Goal: Information Seeking & Learning: Check status

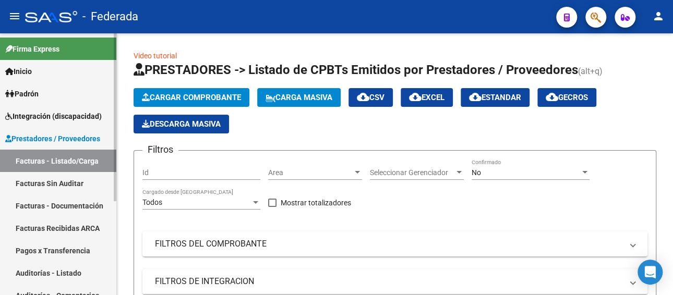
click at [55, 134] on span "Prestadores / Proveedores" at bounding box center [52, 138] width 95 height 11
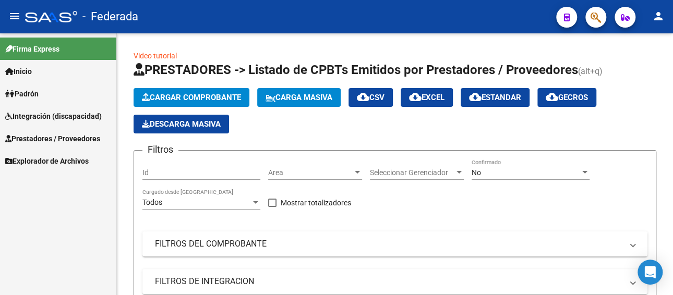
click at [64, 120] on span "Integración (discapacidad)" at bounding box center [53, 116] width 97 height 11
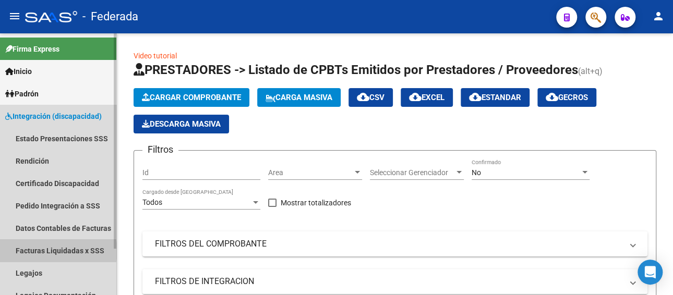
click at [58, 251] on link "Facturas Liquidadas x SSS" at bounding box center [58, 250] width 116 height 22
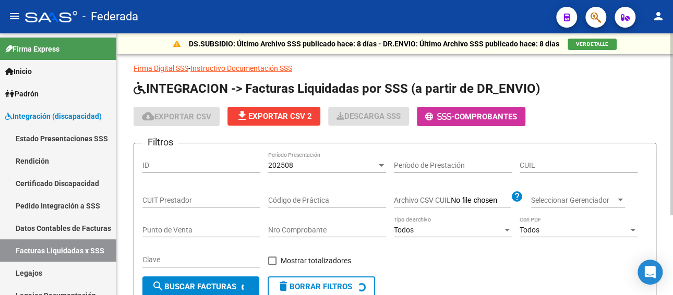
click at [315, 165] on div "202508" at bounding box center [322, 165] width 109 height 9
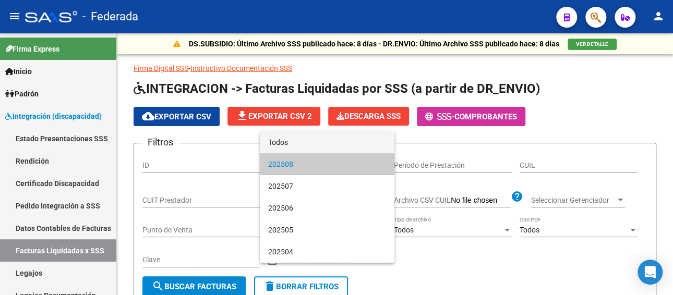
click at [296, 142] on span "Todos" at bounding box center [327, 142] width 118 height 22
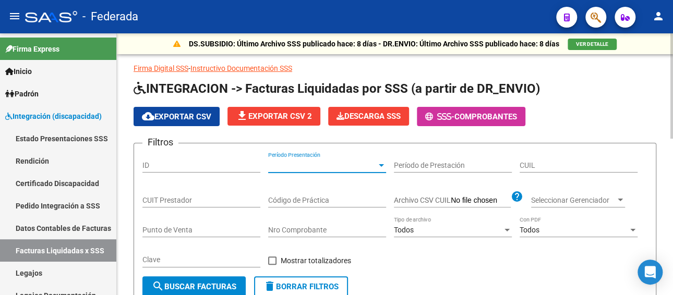
click at [188, 198] on input "CUIT Prestador" at bounding box center [201, 200] width 118 height 9
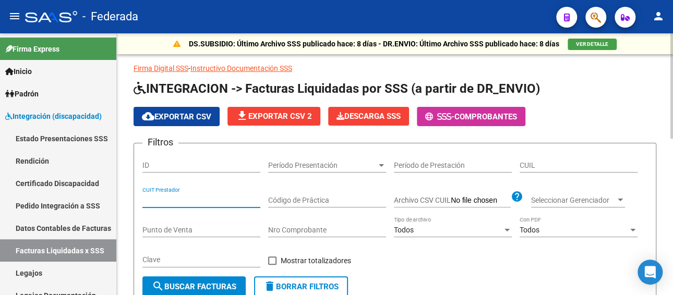
paste input "27-27134015-5"
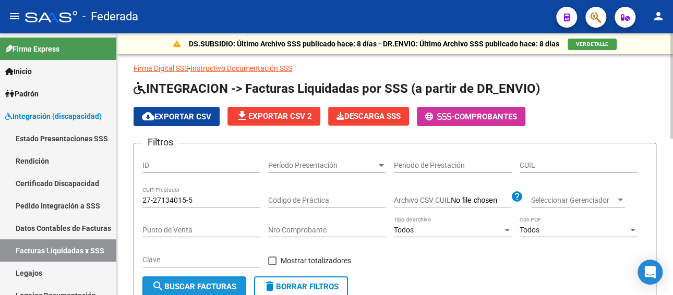
drag, startPoint x: 185, startPoint y: 282, endPoint x: 186, endPoint y: 274, distance: 8.4
click at [185, 282] on span "search Buscar Facturas" at bounding box center [194, 286] width 85 height 9
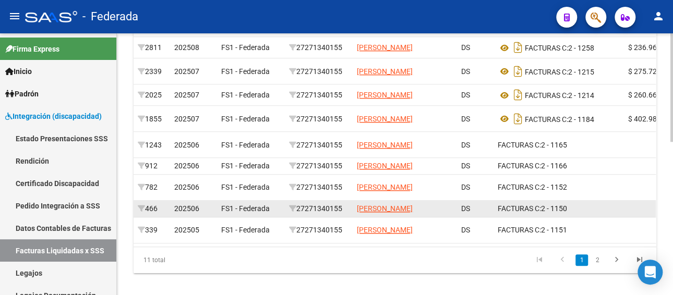
scroll to position [365, 0]
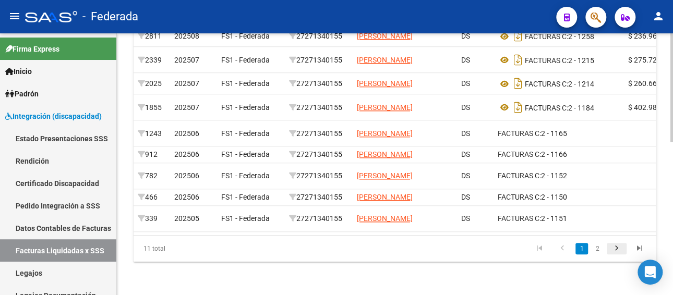
click at [618, 256] on icon "go to next page" at bounding box center [617, 250] width 14 height 13
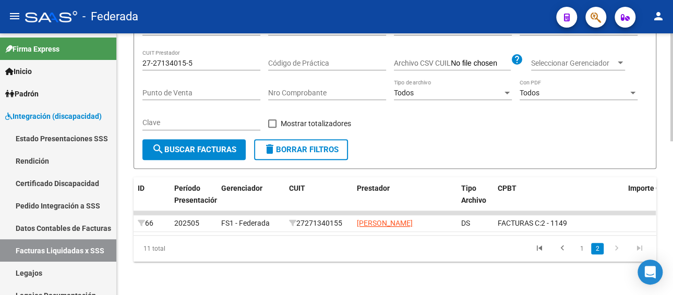
scroll to position [155, 0]
click at [562, 251] on icon "go to previous page" at bounding box center [563, 250] width 14 height 13
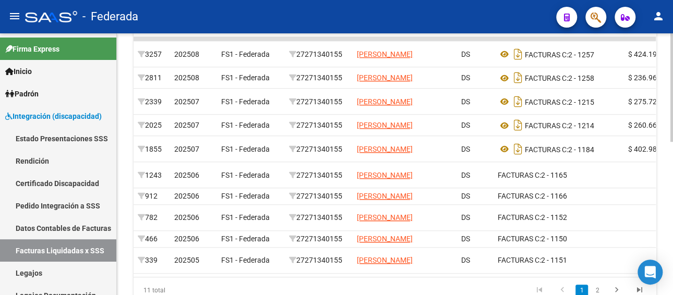
scroll to position [103, 0]
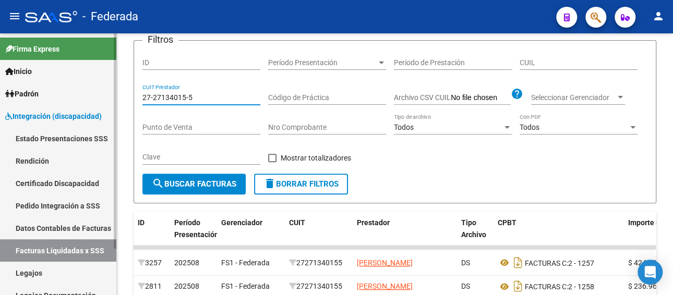
paste input "14512339-4"
click at [98, 94] on mat-sidenav-container "Firma Express Inicio Calendario SSS Instructivos Padrón Afiliados Empadronados …" at bounding box center [336, 164] width 673 height 262
type input "27-14512339-4"
click at [211, 188] on span "search Buscar Facturas" at bounding box center [194, 183] width 85 height 9
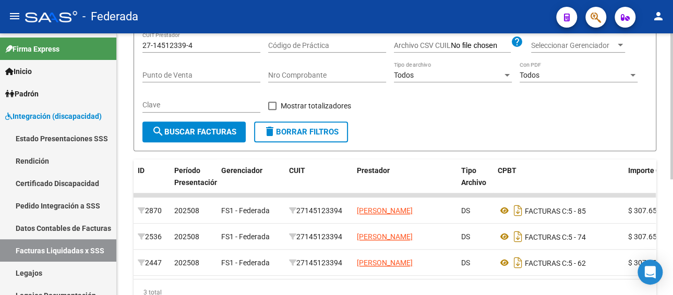
scroll to position [207, 0]
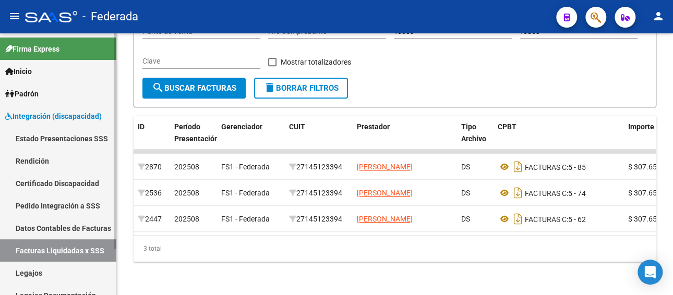
click at [43, 264] on link "Legajos" at bounding box center [58, 273] width 116 height 22
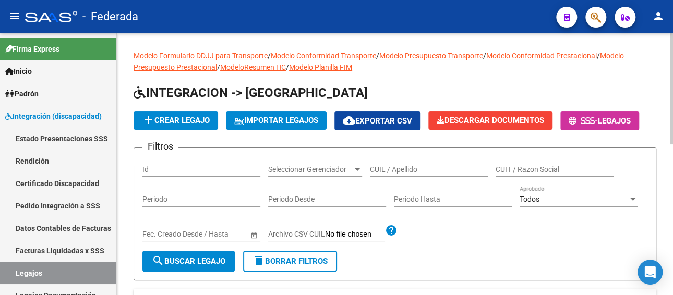
click at [399, 170] on input "CUIL / Apellido" at bounding box center [429, 169] width 118 height 9
paste input "TOBALDI [PERSON_NAME]"
type input "TOBALDI [PERSON_NAME]"
click at [177, 263] on span "search Buscar Legajo" at bounding box center [189, 261] width 74 height 9
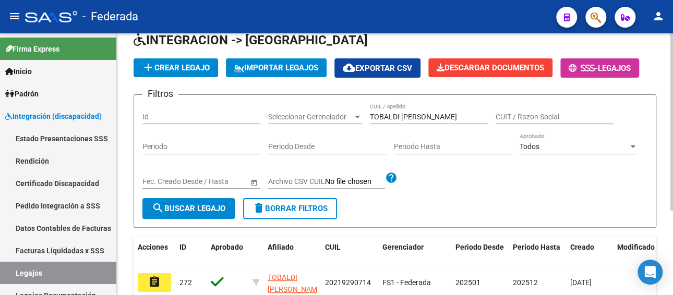
scroll to position [104, 0]
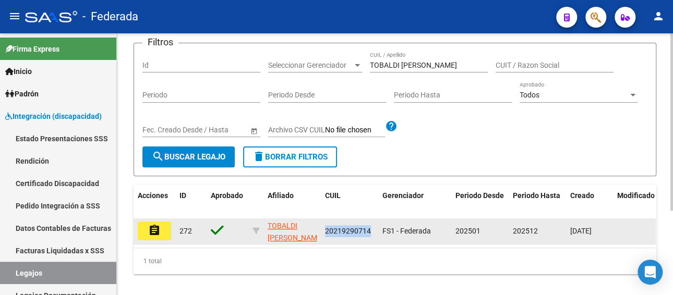
drag, startPoint x: 372, startPoint y: 231, endPoint x: 323, endPoint y: 233, distance: 49.1
click at [323, 233] on datatable-body-cell "20219290714" at bounding box center [349, 232] width 57 height 26
copy span "20219290714"
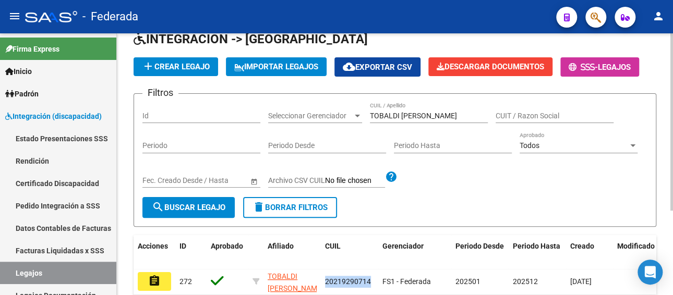
scroll to position [52, 0]
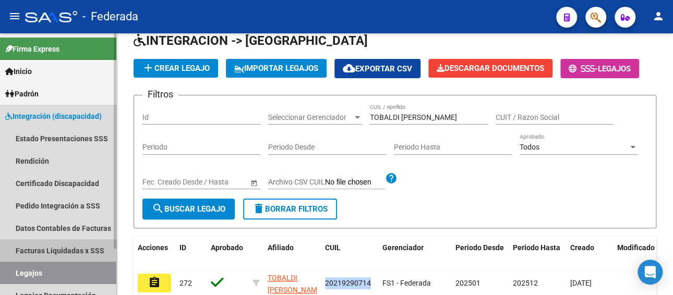
click at [52, 252] on link "Facturas Liquidadas x SSS" at bounding box center [58, 250] width 116 height 22
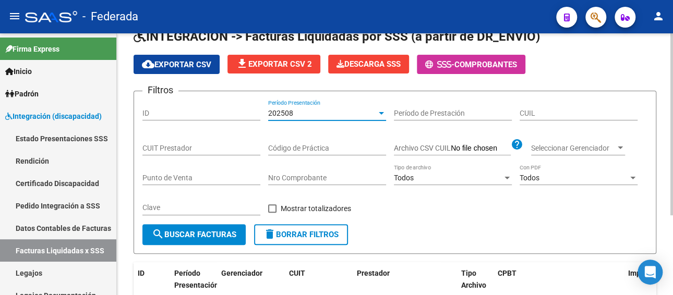
click at [345, 115] on div "202508" at bounding box center [322, 113] width 109 height 9
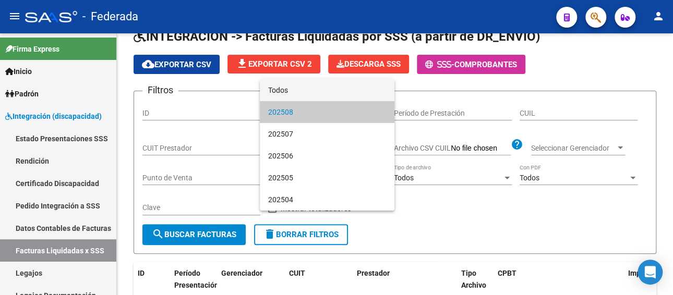
click at [322, 93] on span "Todos" at bounding box center [327, 90] width 118 height 22
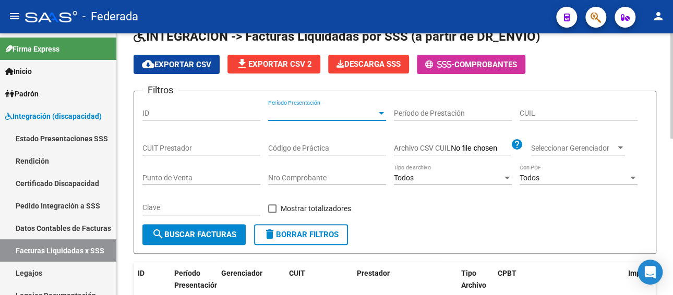
click at [543, 112] on input "CUIL" at bounding box center [579, 113] width 118 height 9
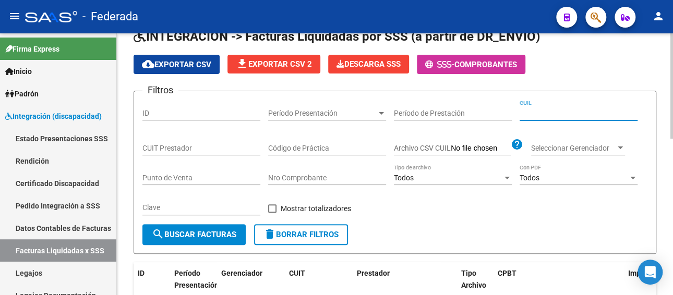
paste input "20-21929071-4"
type input "20-21929071-4"
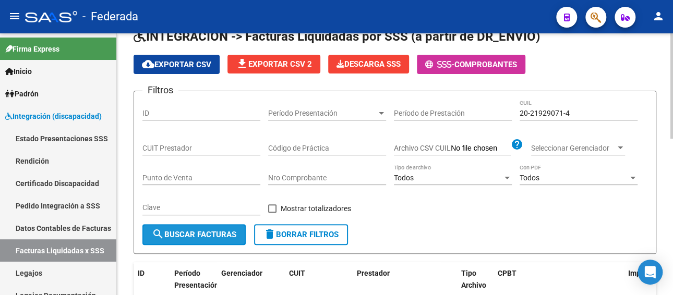
click at [202, 232] on span "search Buscar Facturas" at bounding box center [194, 234] width 85 height 9
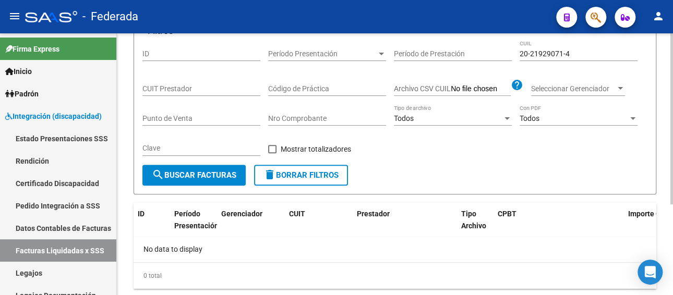
scroll to position [87, 0]
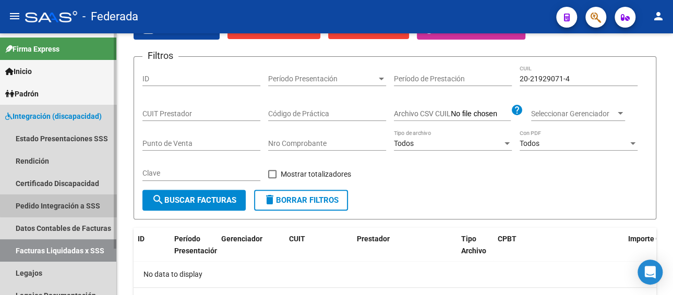
click at [66, 205] on link "Pedido Integración a SSS" at bounding box center [58, 206] width 116 height 22
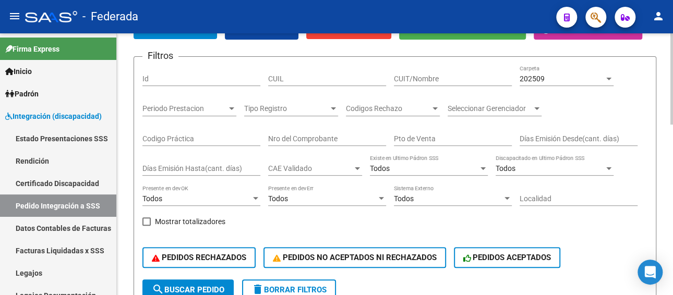
click at [573, 78] on div "202509" at bounding box center [562, 79] width 85 height 9
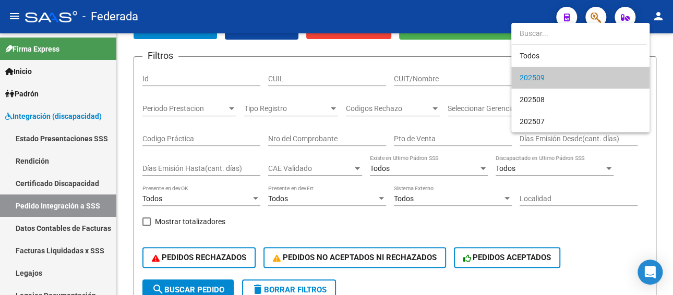
click at [318, 77] on div at bounding box center [336, 147] width 673 height 295
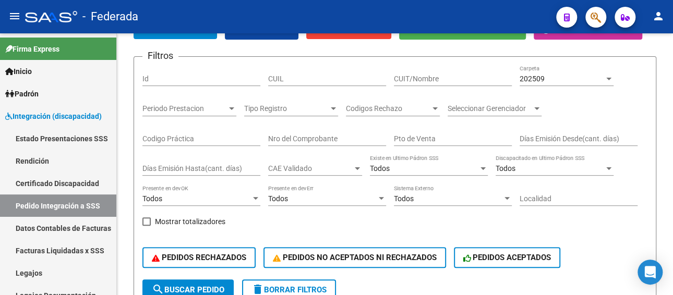
click at [318, 77] on input "CUIL" at bounding box center [327, 79] width 118 height 9
paste input "20219290714"
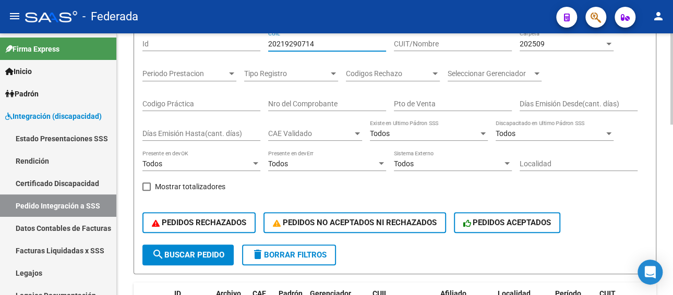
scroll to position [139, 0]
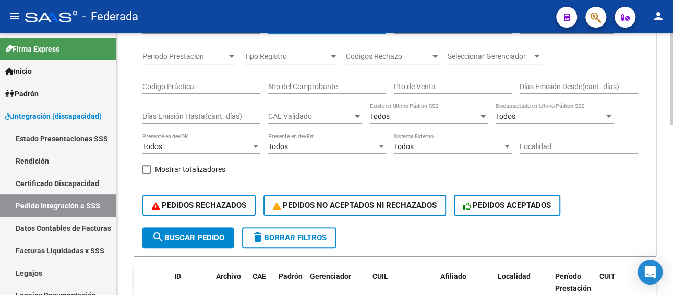
type input "20219290714"
click at [199, 245] on button "search Buscar Pedido" at bounding box center [187, 237] width 91 height 21
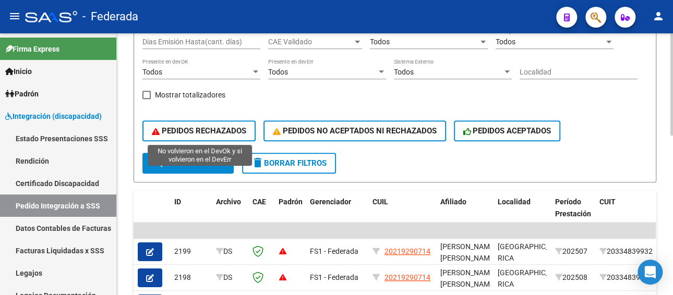
scroll to position [87, 0]
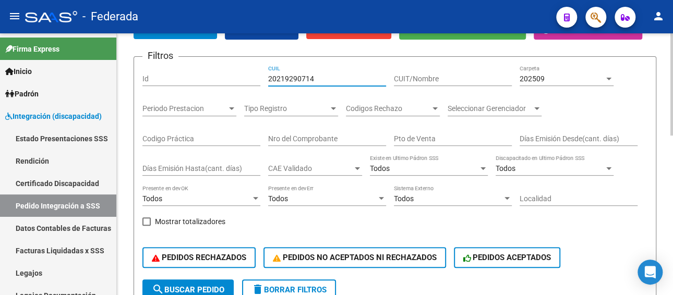
drag, startPoint x: 332, startPoint y: 75, endPoint x: 256, endPoint y: 78, distance: 76.2
click at [256, 78] on div "Filtros Id 20219290714 CUIL CUIT/Nombre 202509 Carpeta Periodo Prestacion Perio…" at bounding box center [394, 172] width 505 height 214
click at [331, 77] on input "20219290714" at bounding box center [327, 79] width 118 height 9
drag, startPoint x: 331, startPoint y: 77, endPoint x: 260, endPoint y: 77, distance: 71.5
click at [260, 77] on div "Filtros Id 20219290714 CUIL CUIT/Nombre 202509 Carpeta Periodo Prestacion Perio…" at bounding box center [394, 172] width 505 height 214
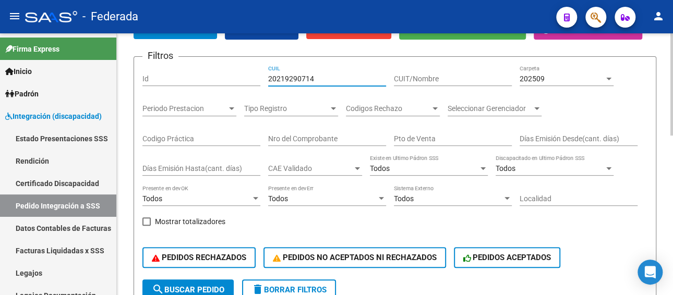
paste input "27262106336"
click at [414, 79] on input "27262106336" at bounding box center [453, 79] width 118 height 9
type input "27262106336"
drag, startPoint x: 329, startPoint y: 78, endPoint x: 267, endPoint y: 78, distance: 62.6
click at [267, 78] on div "Filtros Id 20219290714 CUIL 27262106336 CUIT/Nombre 202509 Carpeta Periodo Pres…" at bounding box center [394, 172] width 505 height 214
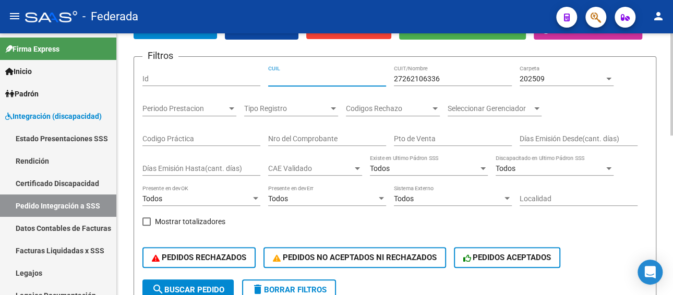
click at [537, 76] on span "202509" at bounding box center [532, 79] width 25 height 8
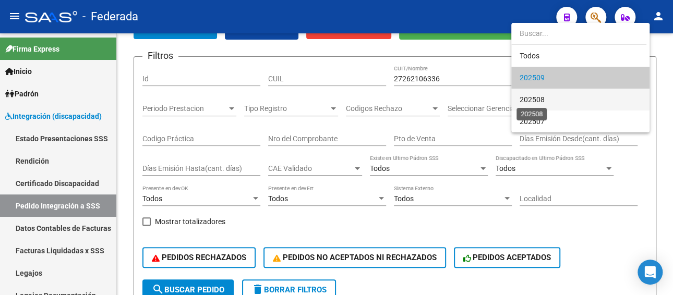
click at [537, 96] on span "202508" at bounding box center [532, 99] width 25 height 8
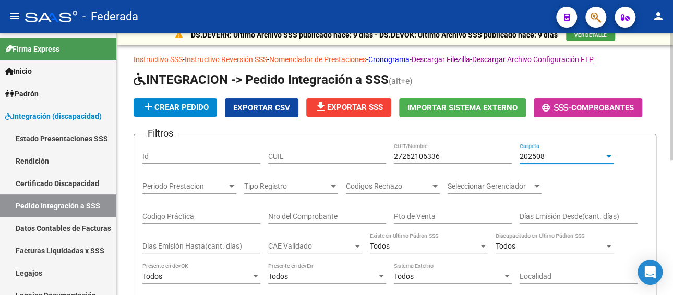
scroll to position [8, 0]
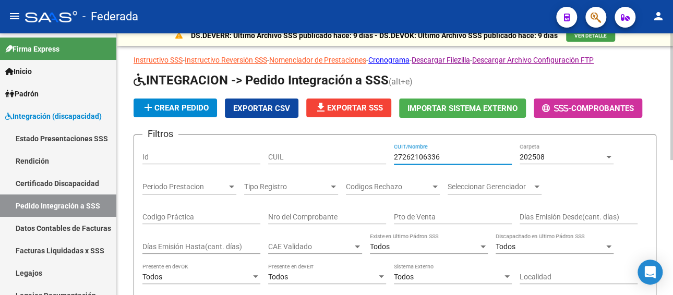
paste input "30757397"
drag, startPoint x: 454, startPoint y: 152, endPoint x: 311, endPoint y: 154, distance: 143.5
click at [311, 154] on div "Filtros Id CUIL 27307573976 CUIT/Nombre 202508 Carpeta Periodo Prestacion Perio…" at bounding box center [394, 250] width 505 height 214
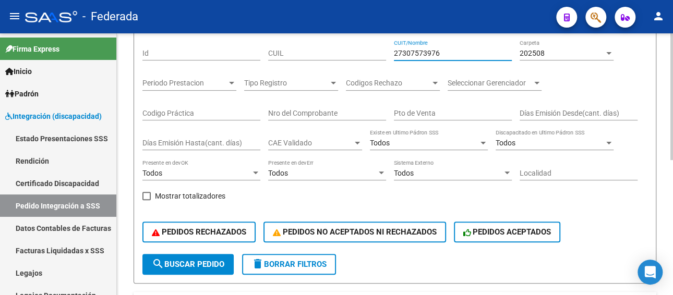
scroll to position [113, 0]
type input "27307573976"
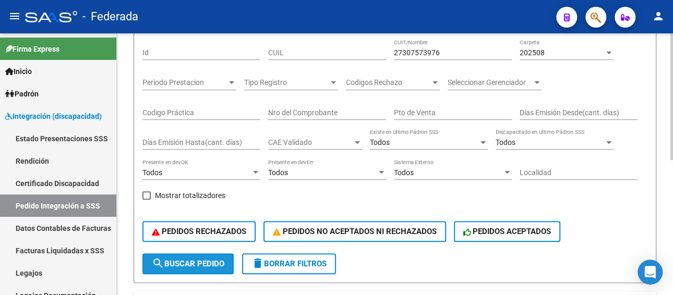
click at [199, 266] on span "search Buscar Pedido" at bounding box center [188, 263] width 73 height 9
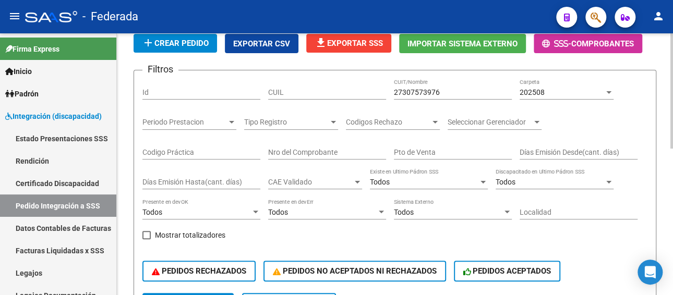
scroll to position [61, 0]
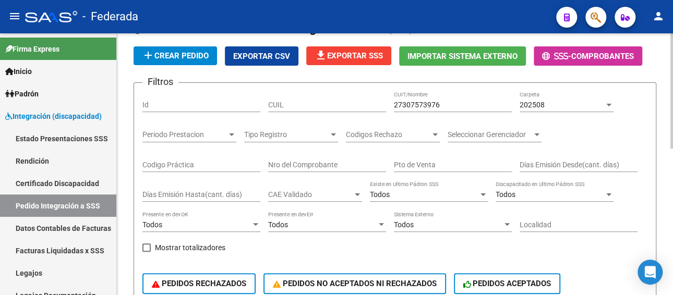
click at [545, 102] on div "202508" at bounding box center [562, 105] width 85 height 9
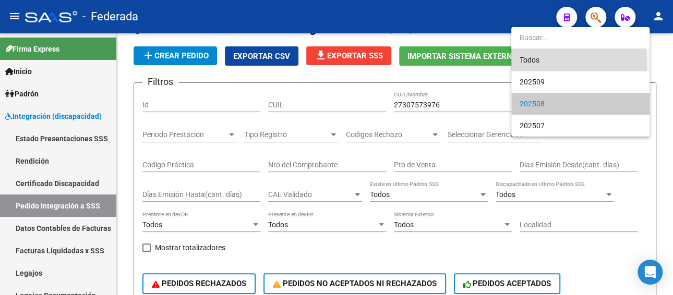
click at [535, 62] on span "Todos" at bounding box center [581, 60] width 122 height 22
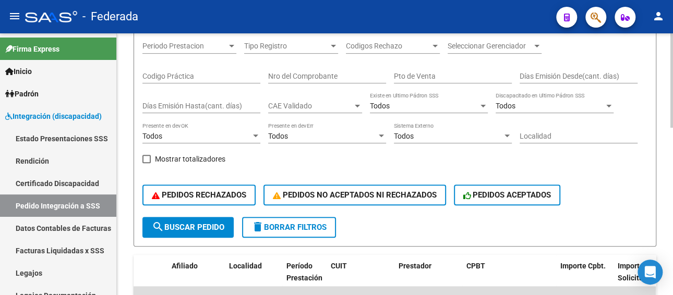
scroll to position [97, 0]
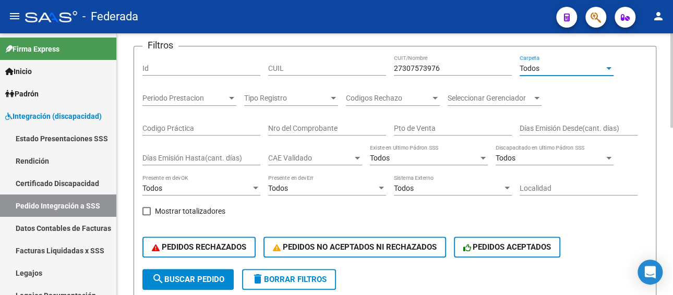
click at [342, 67] on input "CUIL" at bounding box center [327, 68] width 118 height 9
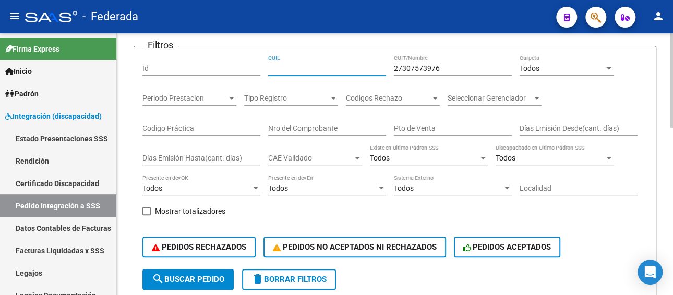
paste input "27515568153"
type input "27515568153"
click at [192, 278] on span "search Buscar Pedido" at bounding box center [188, 279] width 73 height 9
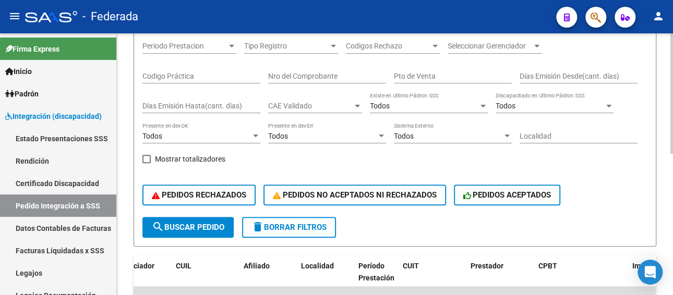
scroll to position [45, 0]
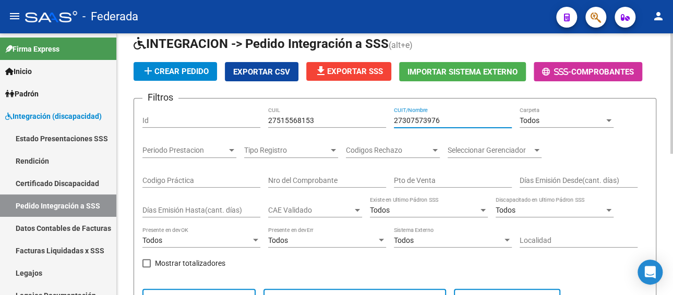
paste input "12154027"
drag, startPoint x: 441, startPoint y: 117, endPoint x: 346, endPoint y: 116, distance: 94.4
click at [346, 116] on div "Filtros Id 27515568153 CUIL 27312154027 CUIT/Nombre Todos Carpeta Periodo Prest…" at bounding box center [394, 214] width 505 height 214
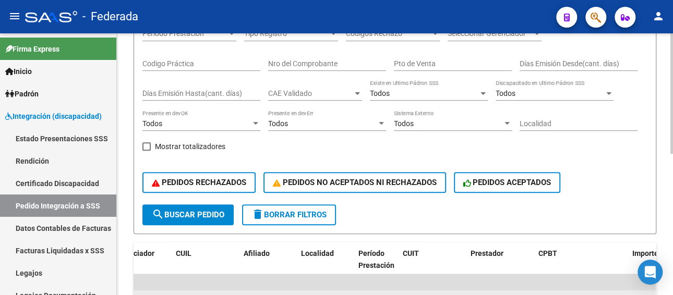
scroll to position [254, 0]
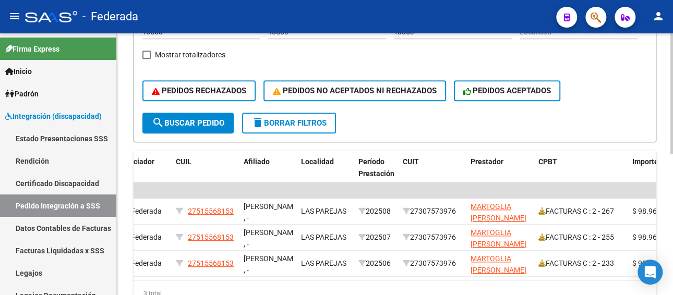
type input "27312154027"
click at [201, 122] on span "search Buscar Pedido" at bounding box center [188, 122] width 73 height 9
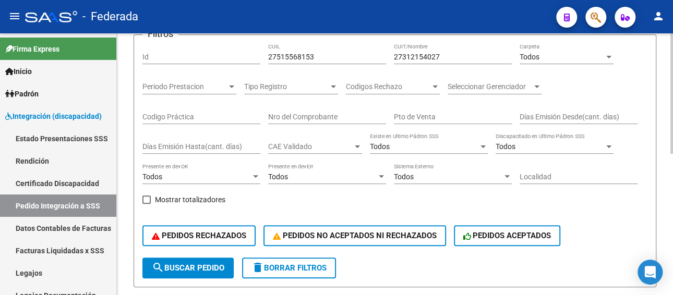
scroll to position [97, 0]
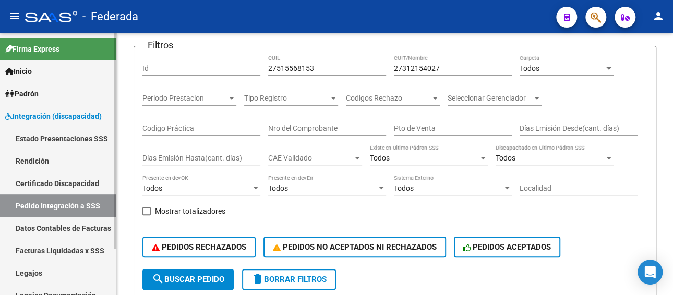
click at [50, 250] on link "Facturas Liquidadas x SSS" at bounding box center [58, 250] width 116 height 22
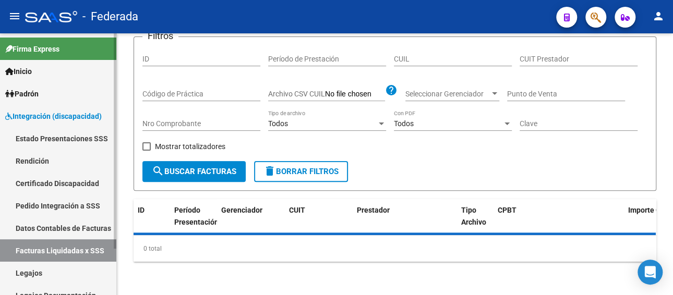
scroll to position [97, 0]
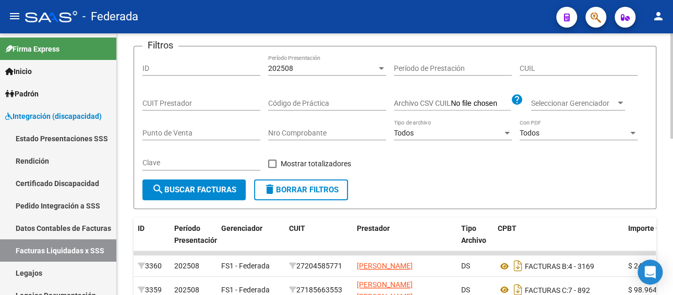
click at [297, 65] on div "202508" at bounding box center [322, 68] width 109 height 9
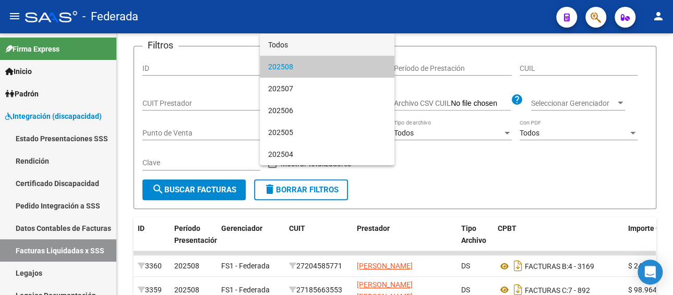
click at [297, 44] on span "Todos" at bounding box center [327, 45] width 118 height 22
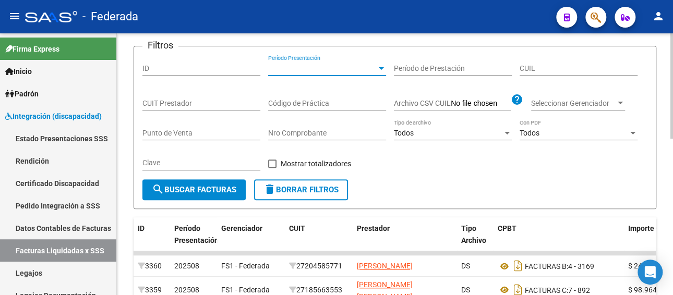
click at [200, 101] on input "CUIT Prestador" at bounding box center [201, 103] width 118 height 9
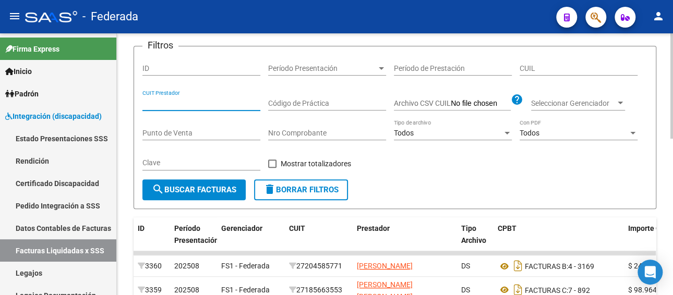
paste input "27-31215402-7"
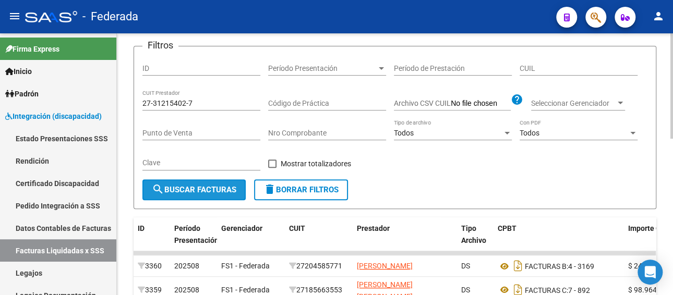
click at [200, 189] on span "search Buscar Facturas" at bounding box center [194, 189] width 85 height 9
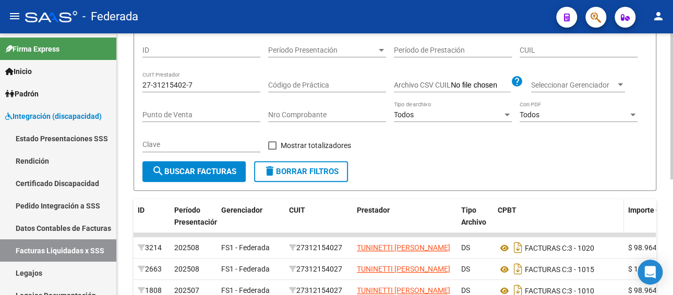
scroll to position [0, 0]
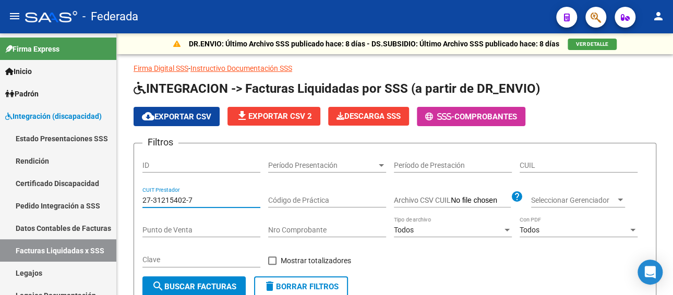
paste input "3311441-6"
drag, startPoint x: 206, startPoint y: 197, endPoint x: 116, endPoint y: 198, distance: 89.7
click at [116, 198] on mat-sidenav-container "Firma Express Inicio Calendario SSS Instructivos Padrón Afiliados Empadronados …" at bounding box center [336, 164] width 673 height 262
type input "27-33311441-6"
click at [558, 162] on input "CUIL" at bounding box center [579, 165] width 118 height 9
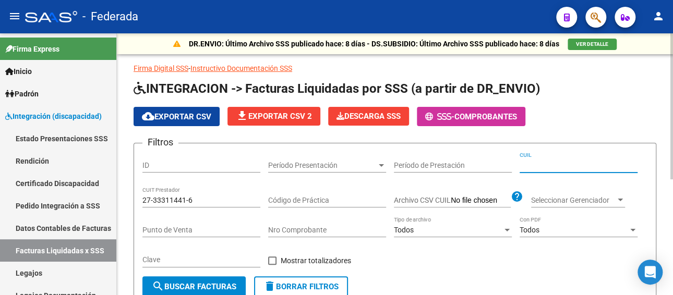
paste input "27-51556815-3"
type input "27-51556815-3"
click at [206, 284] on span "search Buscar Facturas" at bounding box center [194, 286] width 85 height 9
drag, startPoint x: 582, startPoint y: 162, endPoint x: 479, endPoint y: 164, distance: 103.3
click at [479, 164] on div "Filtros ID Período Presentación Período Presentación Período de Prestación 27-5…" at bounding box center [394, 214] width 505 height 125
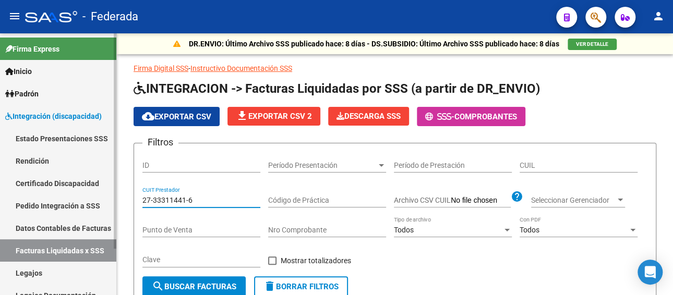
drag, startPoint x: 197, startPoint y: 198, endPoint x: 105, endPoint y: 198, distance: 92.3
click at [105, 198] on mat-sidenav-container "Firma Express Inicio Calendario SSS Instructivos Padrón Afiliados Empadronados …" at bounding box center [336, 164] width 673 height 262
paste input "41985392-0"
type input "27-41985392-0"
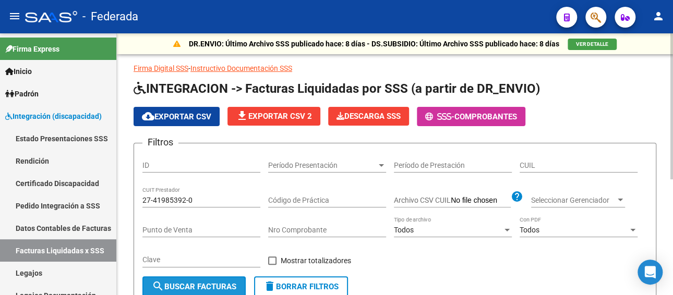
click at [183, 281] on button "search Buscar Facturas" at bounding box center [193, 286] width 103 height 21
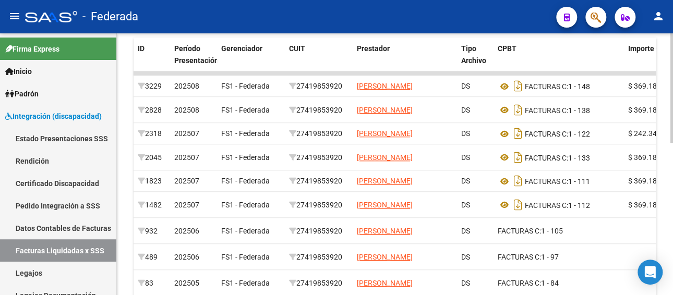
scroll to position [261, 0]
